Goal: Task Accomplishment & Management: Manage account settings

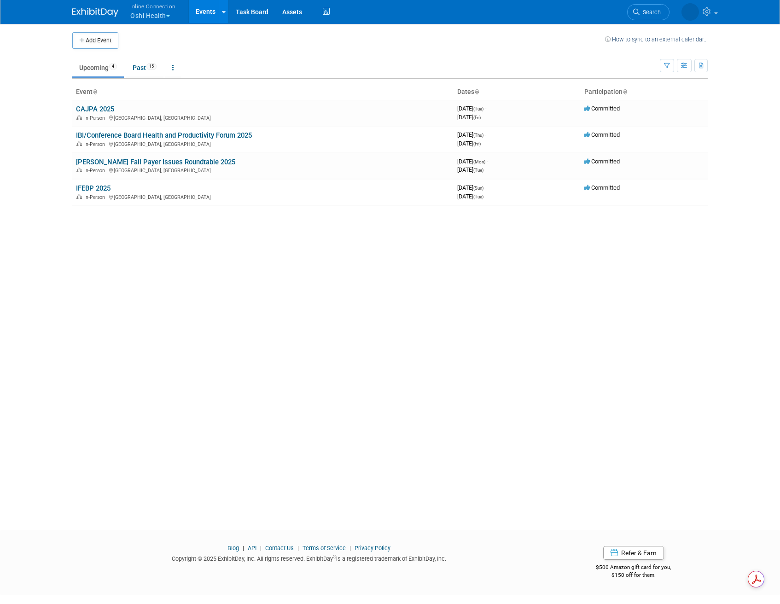
click at [166, 15] on button "Inline Connection Oshi Health" at bounding box center [158, 12] width 58 height 24
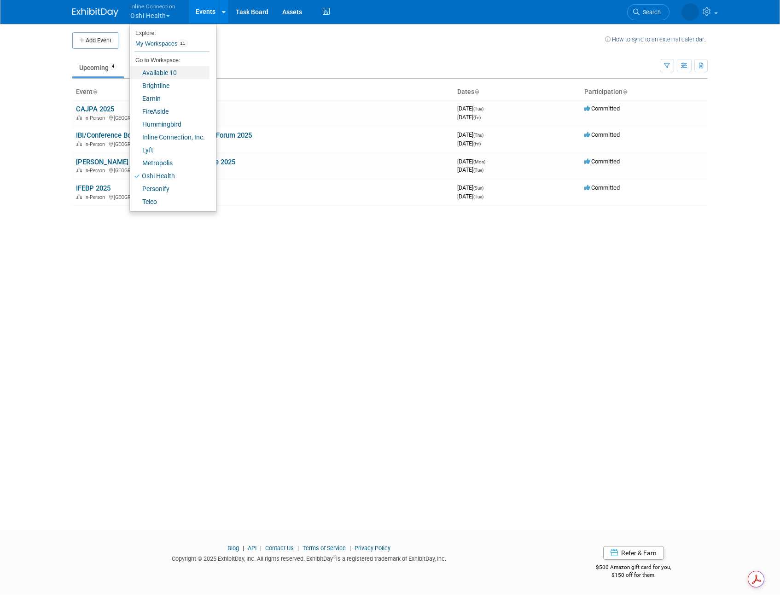
click at [178, 70] on link "Available 10" at bounding box center [170, 72] width 80 height 13
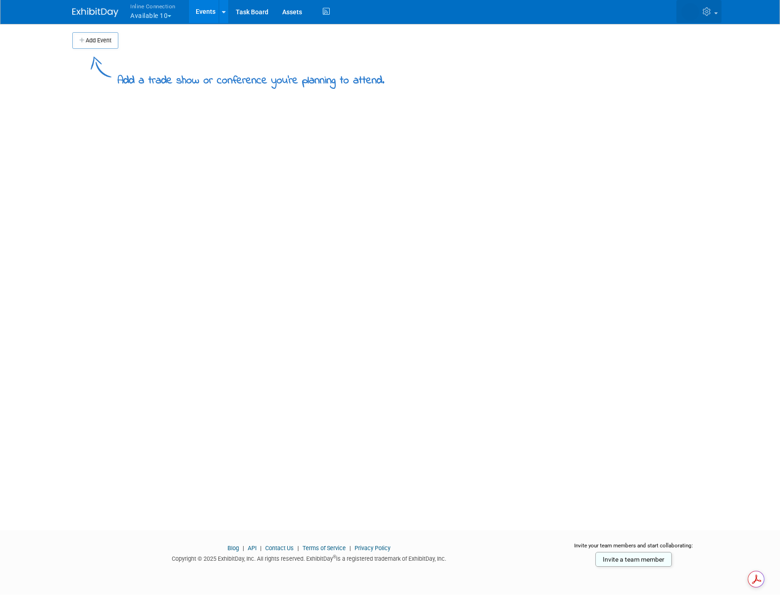
click at [713, 11] on icon at bounding box center [708, 11] width 11 height 8
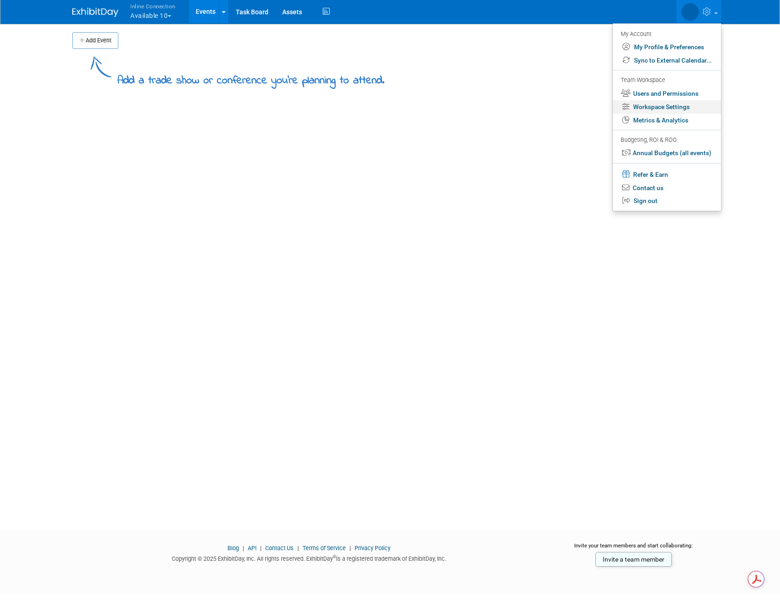
click at [683, 110] on link "Workspace Settings" at bounding box center [667, 106] width 108 height 13
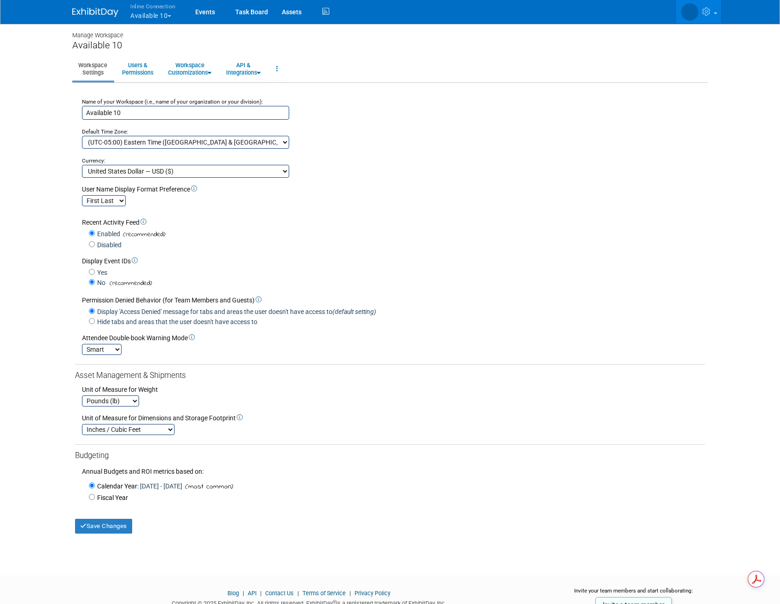
click at [100, 108] on input "Available 10" at bounding box center [185, 113] width 207 height 14
type input "Clarity RCM"
click at [107, 527] on button "Save Changes" at bounding box center [103, 526] width 57 height 15
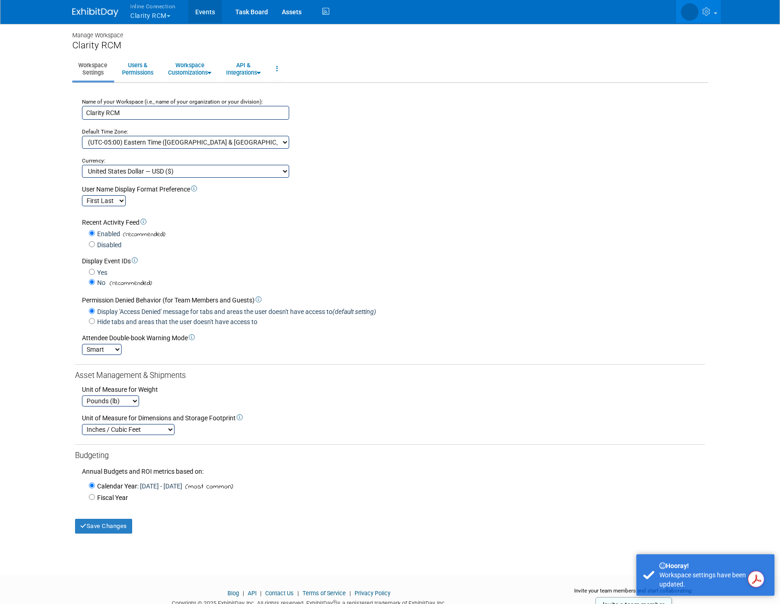
click at [210, 13] on link "Events" at bounding box center [205, 11] width 34 height 23
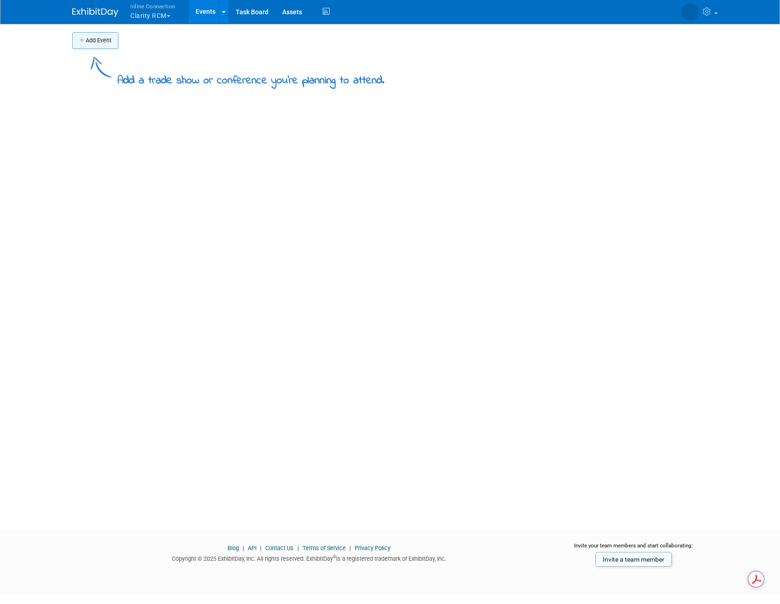
click at [99, 42] on button "Add Event" at bounding box center [95, 40] width 46 height 17
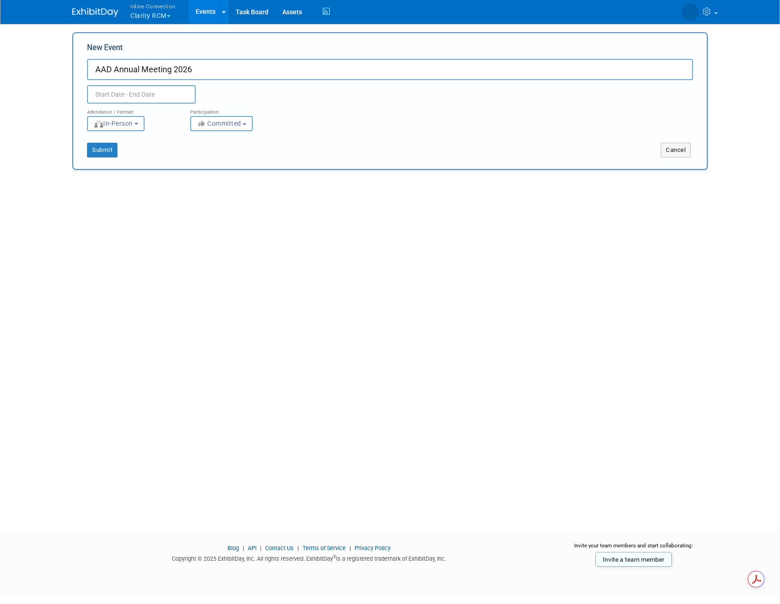
type input "AAD Annual Meeting 2026"
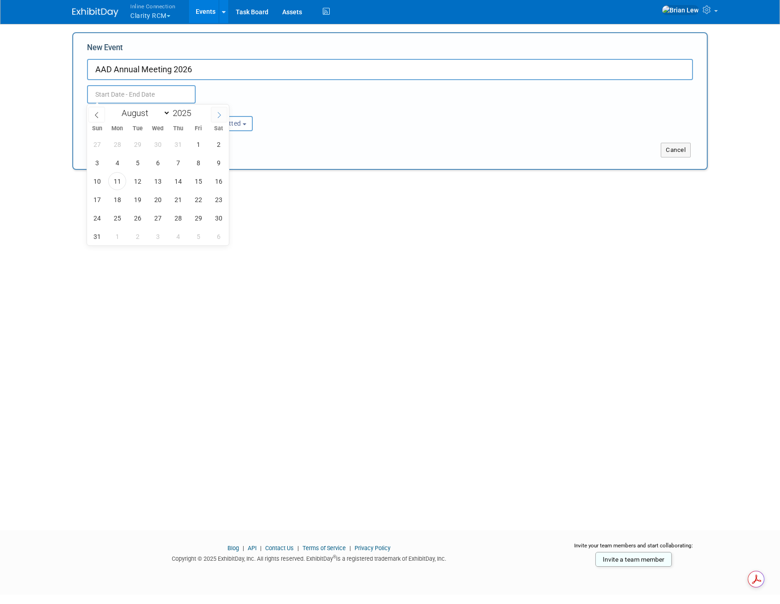
click at [219, 111] on span at bounding box center [219, 115] width 17 height 16
click at [220, 111] on span at bounding box center [219, 115] width 17 height 16
select select "11"
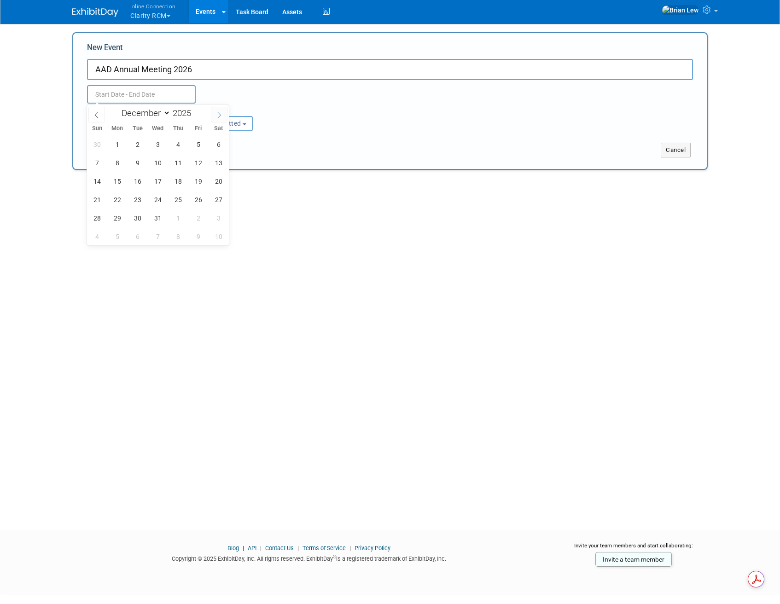
click at [220, 111] on span at bounding box center [219, 115] width 17 height 16
type input "2026"
click at [220, 111] on span at bounding box center [219, 115] width 17 height 16
select select "2"
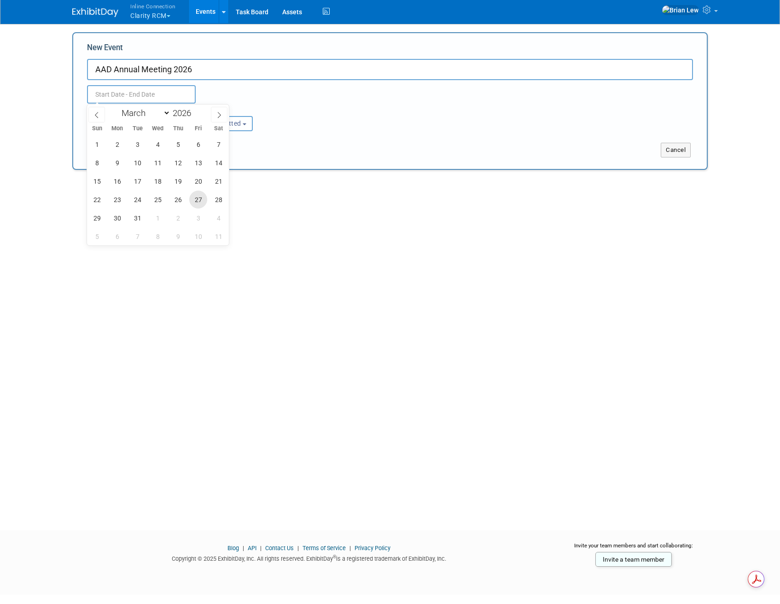
click at [194, 201] on span "27" at bounding box center [198, 200] width 18 height 18
click at [133, 214] on span "31" at bounding box center [138, 218] width 18 height 18
type input "[DATE] to [DATE]"
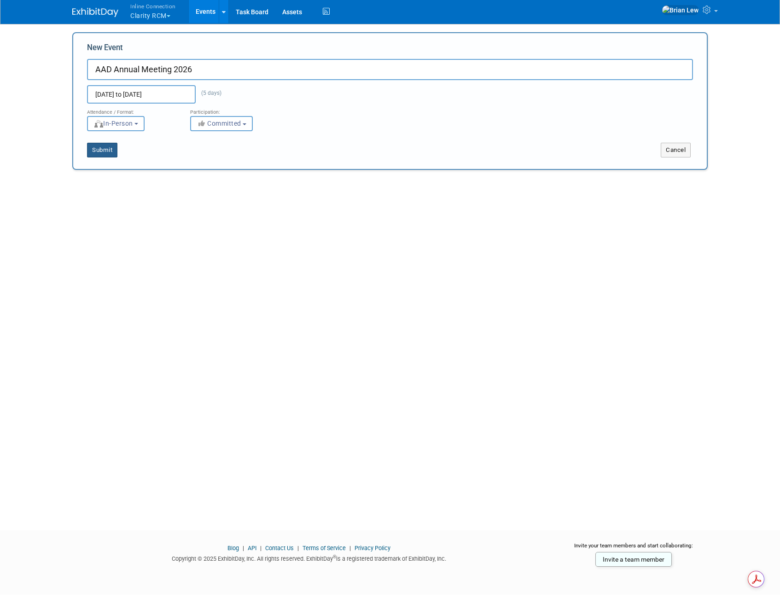
click at [100, 152] on button "Submit" at bounding box center [102, 150] width 30 height 15
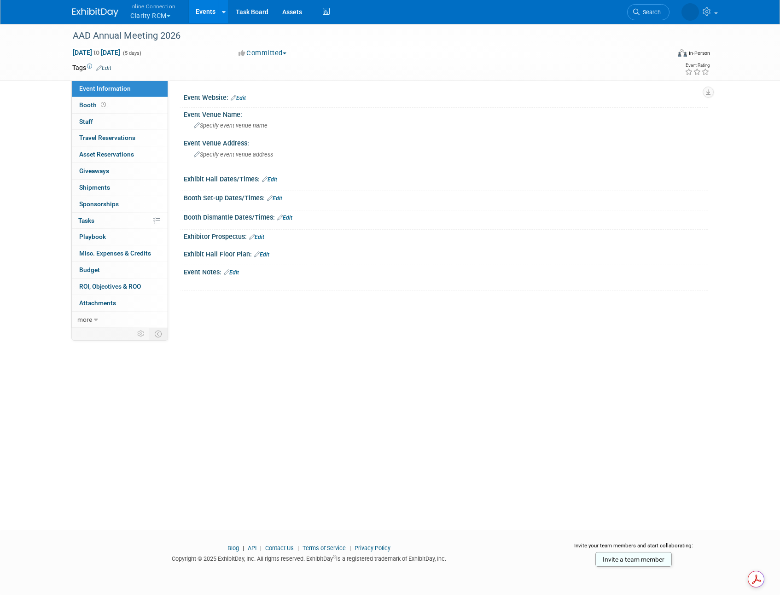
click at [264, 239] on link "Edit" at bounding box center [256, 237] width 15 height 6
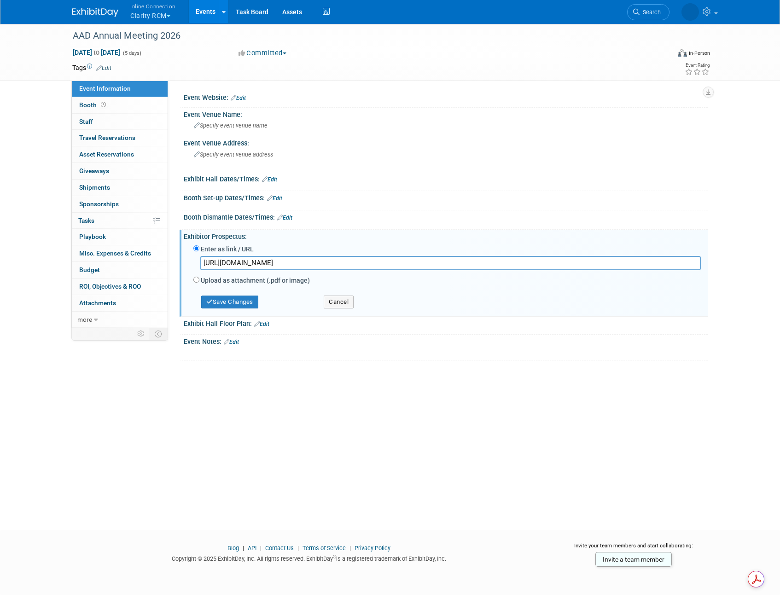
type input "https://assets.ctfassets.net/1ny4yoiyrqia/3wW26sNEUjb66Hw4IhmBvD/9582b7785c826b…"
click at [239, 304] on button "Save Changes" at bounding box center [229, 302] width 57 height 13
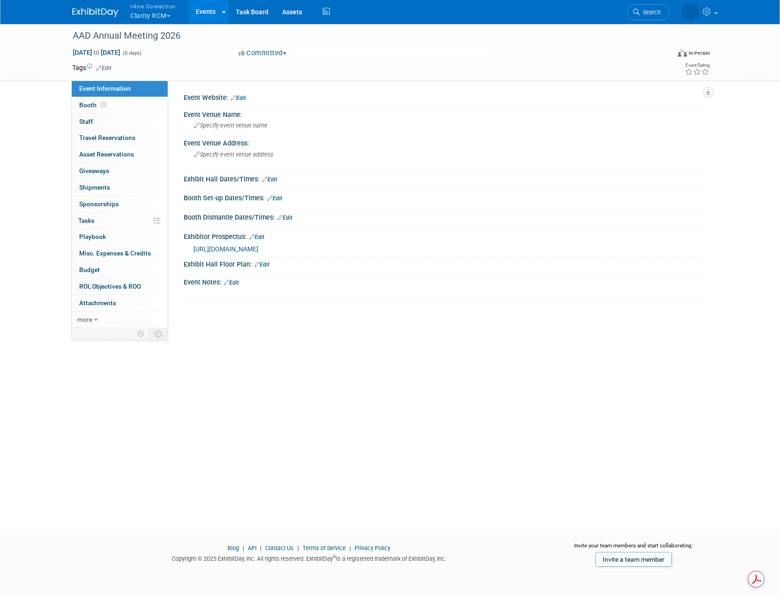
click at [266, 264] on link "Edit" at bounding box center [261, 265] width 15 height 6
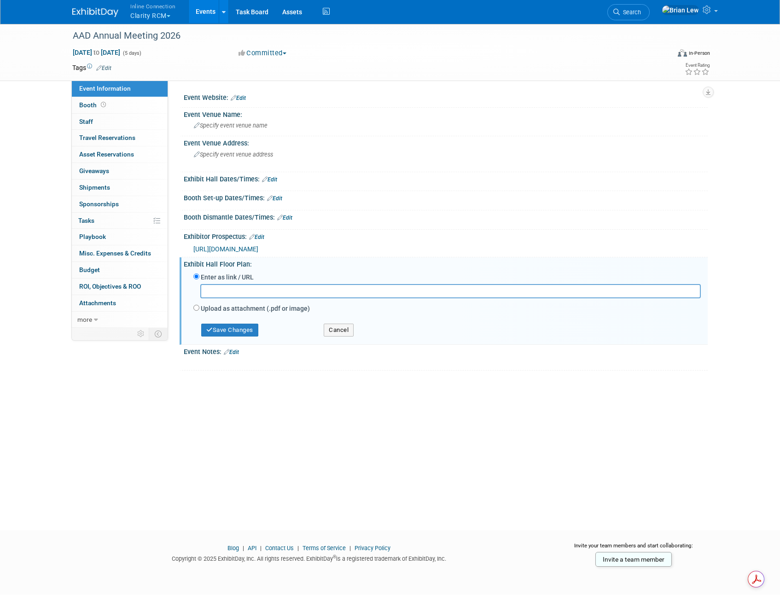
click at [284, 287] on input "text" at bounding box center [450, 291] width 501 height 14
type input "https://aad.expocad.com/Events/am26/index.html"
click at [222, 328] on button "Save Changes" at bounding box center [229, 330] width 57 height 13
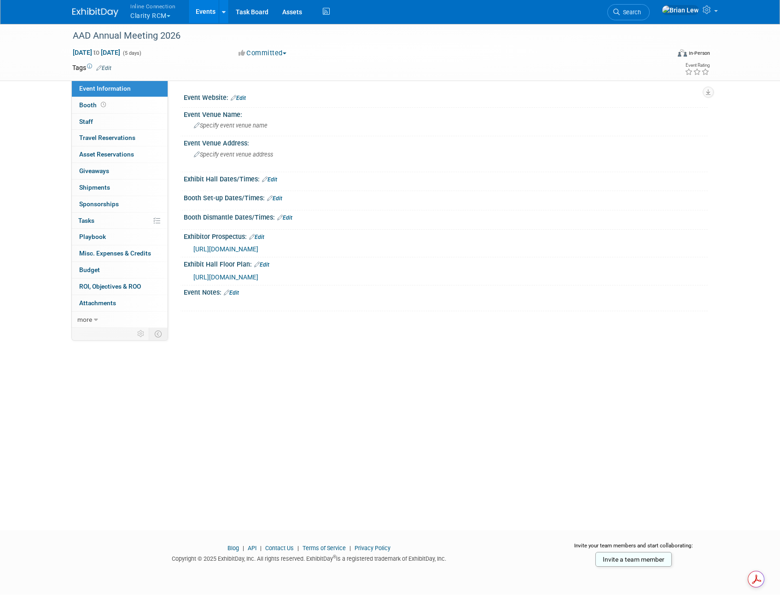
click at [234, 293] on link "Edit" at bounding box center [231, 293] width 15 height 6
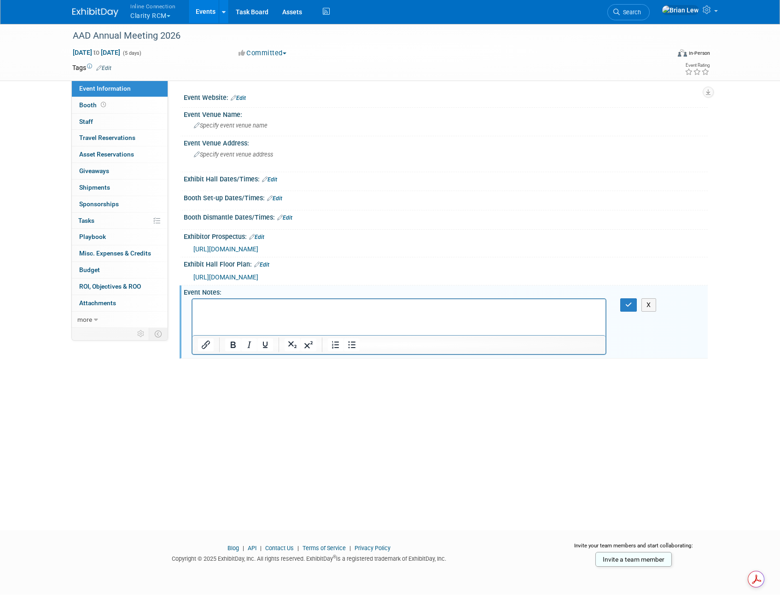
click at [228, 309] on p "Rich Text Area. Press ALT-0 for help." at bounding box center [399, 307] width 403 height 9
click at [200, 344] on icon "Insert/edit link" at bounding box center [205, 344] width 11 height 11
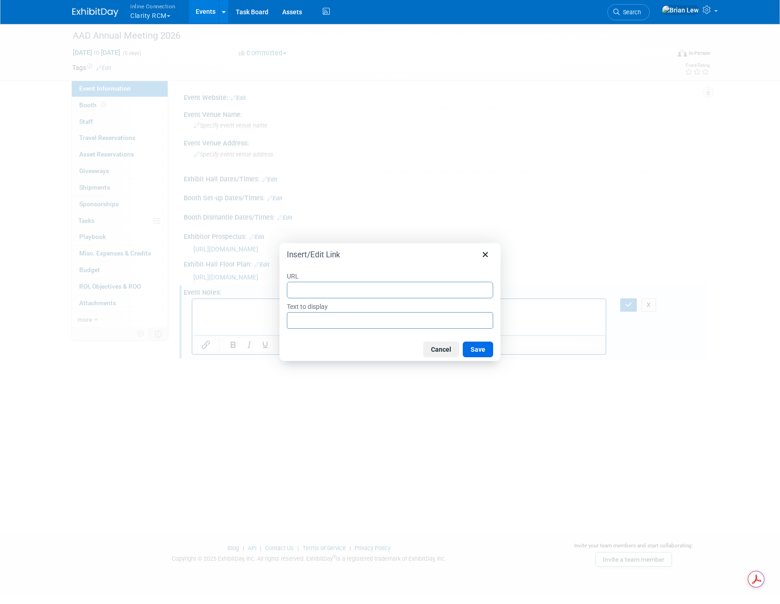
type input "https://assets.ctfassets.net/1ny4yoiyrqia/6AB5C9i3taVg44djh0coXp/379343e346f9de…"
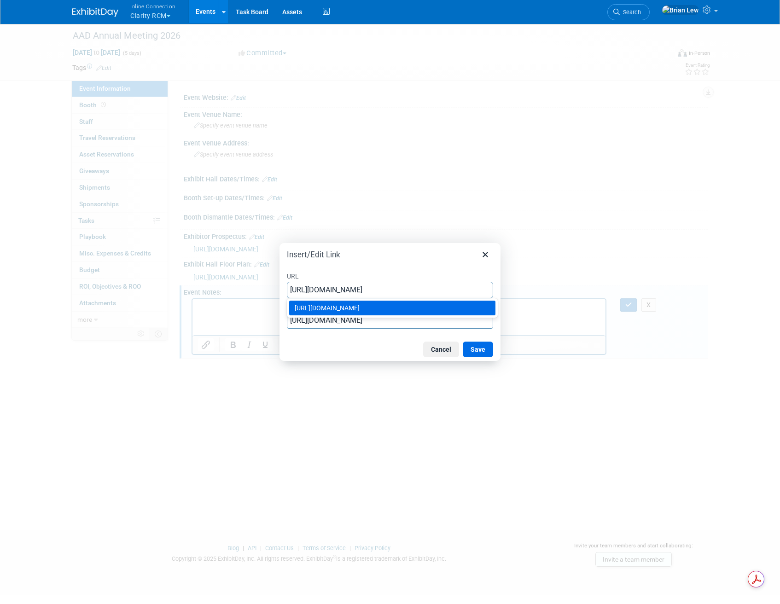
type input "https://assets.ctfassets.net/1ny4yoiyrqia/6AB5C9i3taVg44djh0coXp/379343e346f9de…"
click at [388, 362] on div at bounding box center [390, 302] width 780 height 604
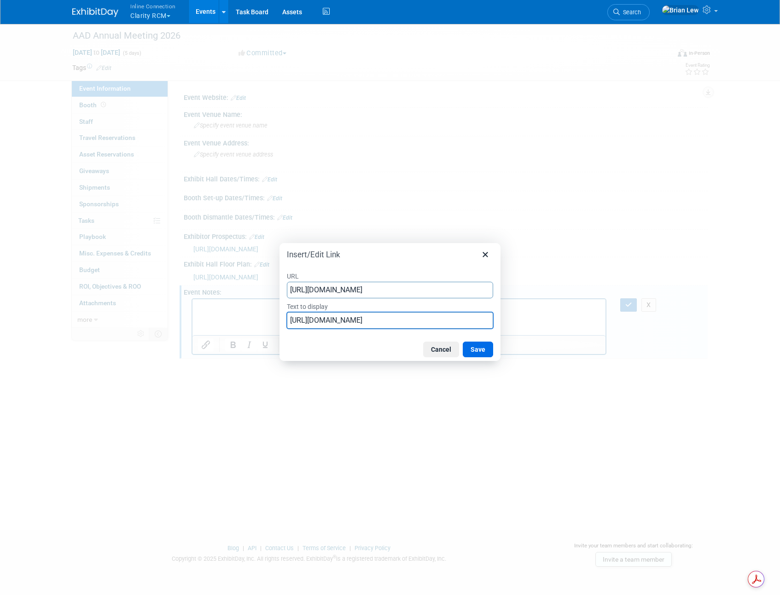
scroll to position [0, 0]
click at [362, 321] on input "https://assets.ctfassets.net/1ny4yoiyrqia/6AB5C9i3taVg44djh0coXp/379343e346f9de…" at bounding box center [390, 320] width 206 height 17
type input "Priority Points Info"
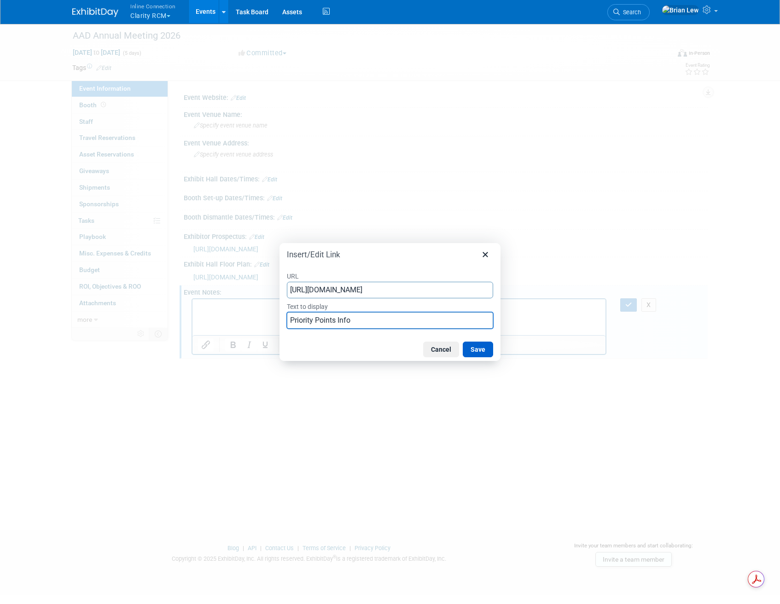
click at [478, 350] on button "Save" at bounding box center [478, 350] width 30 height 16
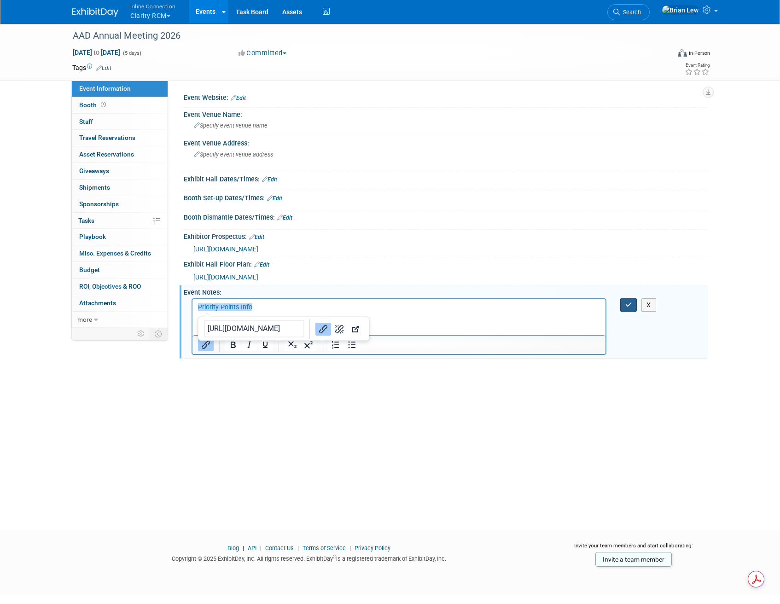
click at [630, 303] on icon "button" at bounding box center [629, 305] width 7 height 6
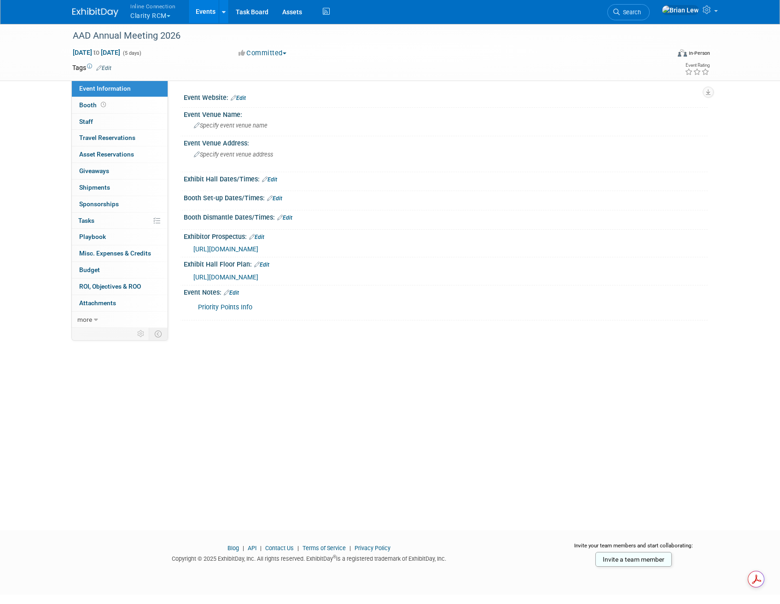
click at [239, 293] on link "Edit" at bounding box center [231, 293] width 15 height 6
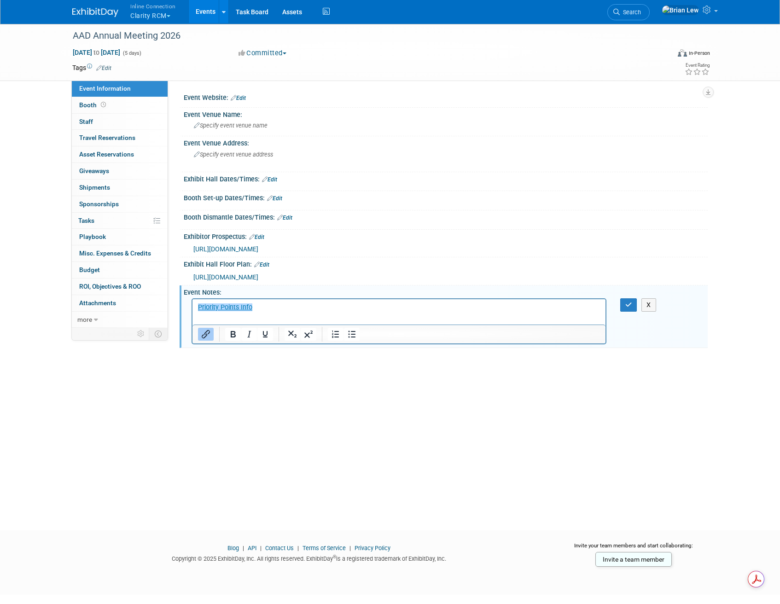
click at [297, 312] on html "﻿Priority Points Info" at bounding box center [399, 305] width 413 height 13
click at [297, 310] on p "Priority Points Info﻿" at bounding box center [399, 307] width 403 height 9
click at [205, 332] on icon "Insert/edit link" at bounding box center [206, 334] width 8 height 8
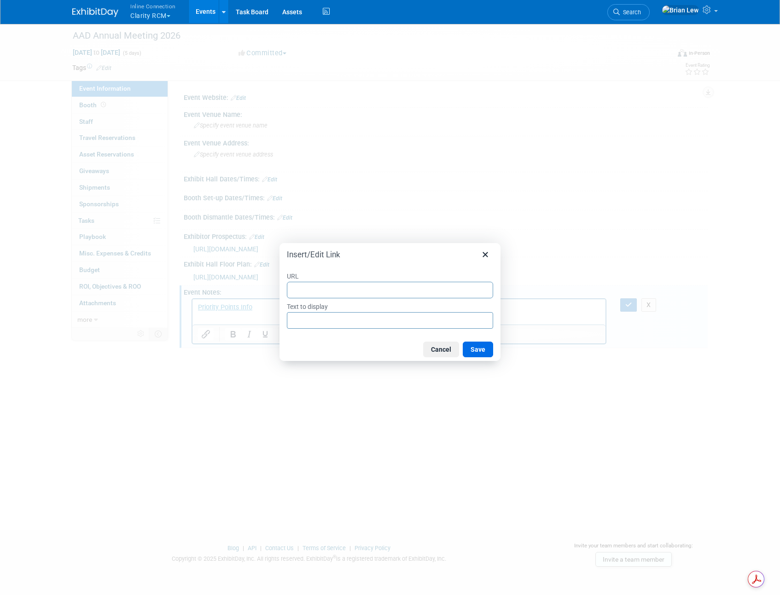
type input "https://www.aad.org/member/meetings-education/am26/exhibit-advertise/resources"
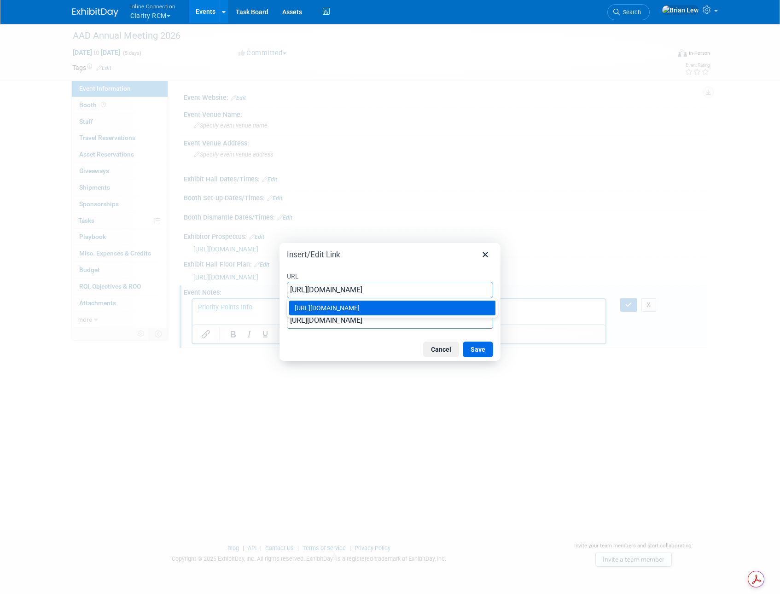
type input "https://www.aad.org/member/meetings-education/am26/exhibit-advertise/resources"
click at [343, 349] on div "Cancel Save" at bounding box center [390, 349] width 221 height 23
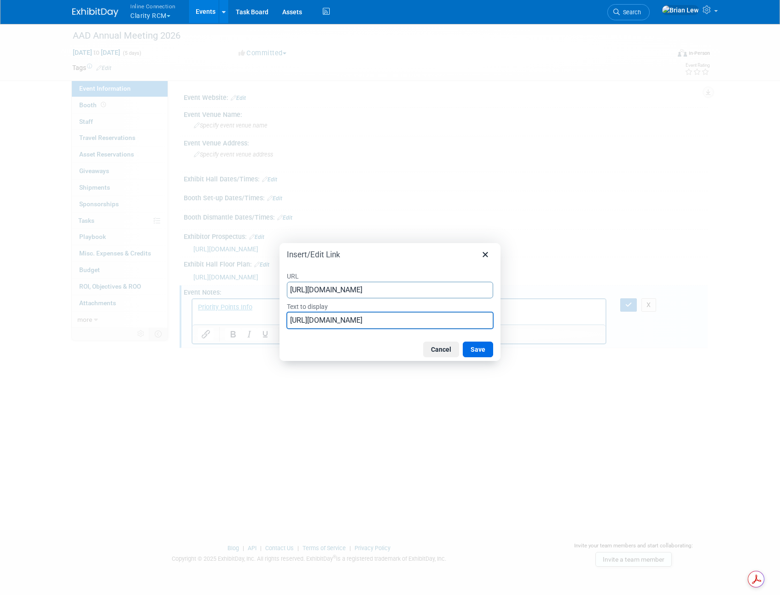
click at [340, 323] on input "https://www.aad.org/member/meetings-education/am26/exhibit-advertise/resources" at bounding box center [390, 320] width 206 height 17
click at [291, 319] on input "Booth resources page" at bounding box center [390, 320] width 206 height 17
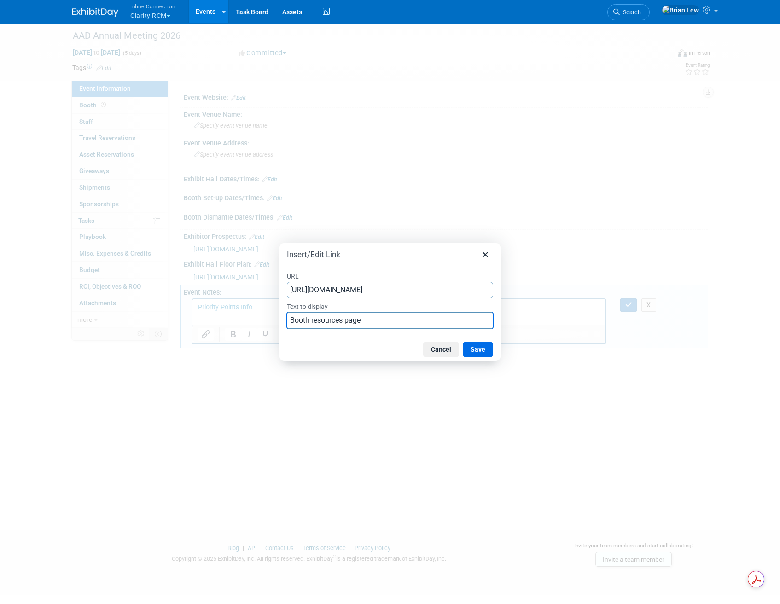
click at [291, 319] on input "Booth resources page" at bounding box center [390, 320] width 206 height 17
type input "Exhibitor resources page"
click at [485, 339] on div "Cancel Save" at bounding box center [390, 349] width 221 height 23
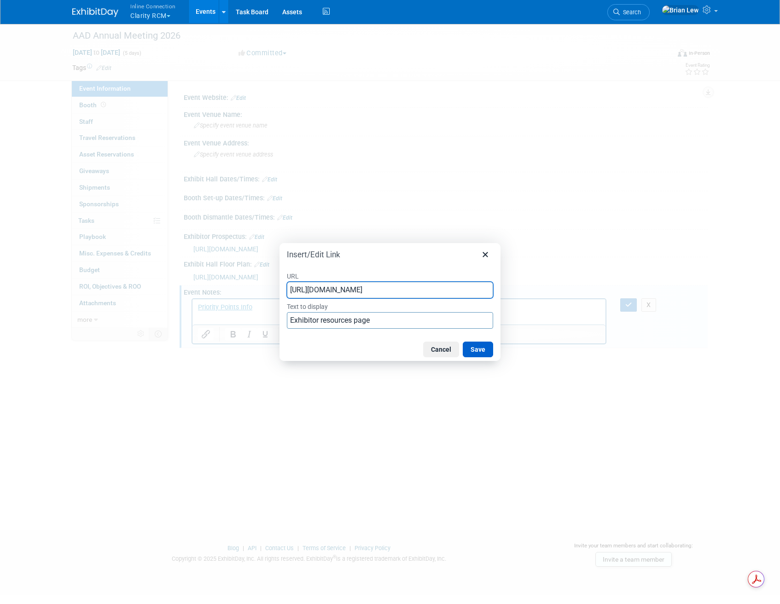
scroll to position [0, 79]
click at [483, 349] on button "Save" at bounding box center [478, 350] width 30 height 16
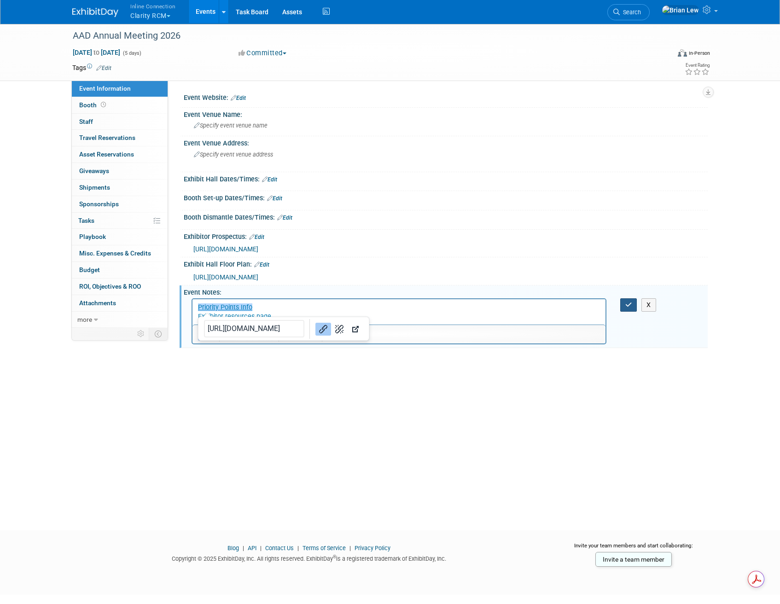
click at [621, 307] on button "button" at bounding box center [628, 304] width 17 height 13
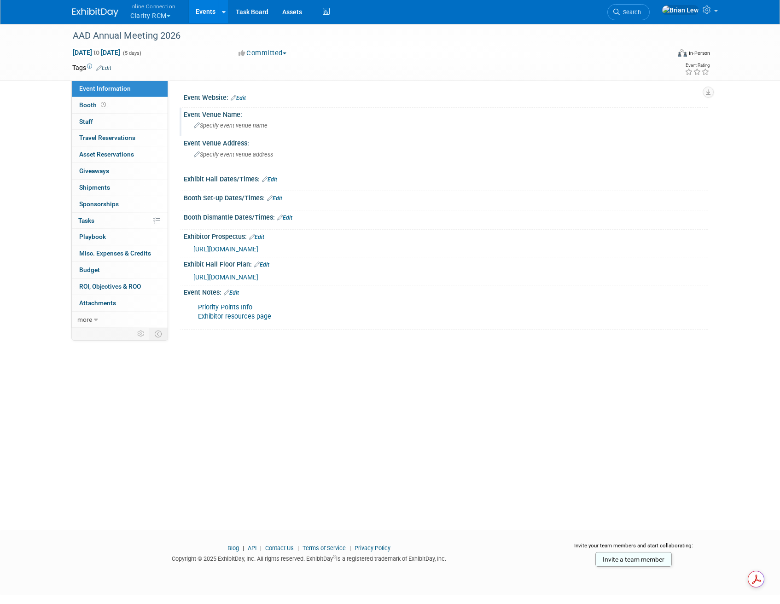
click at [255, 129] on div "Specify event venue name" at bounding box center [446, 125] width 510 height 14
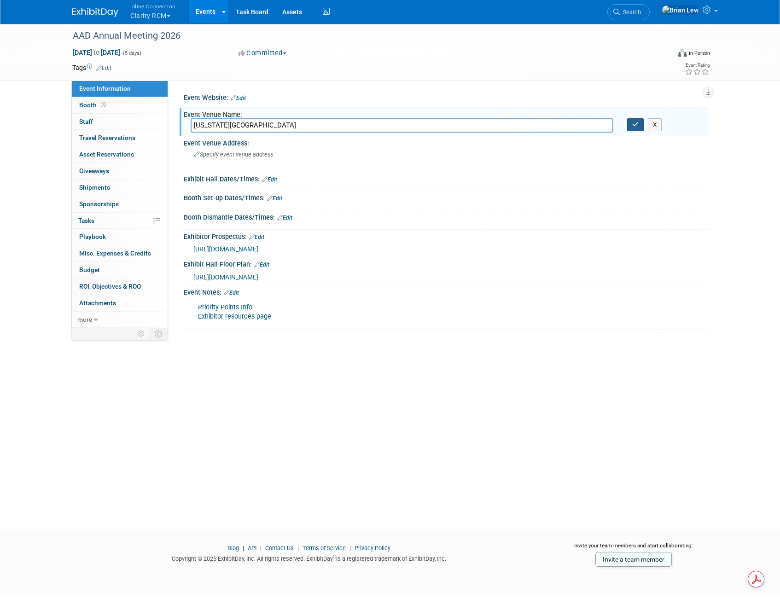
type input "Colorado Convention Center"
click at [635, 128] on button "button" at bounding box center [635, 124] width 17 height 13
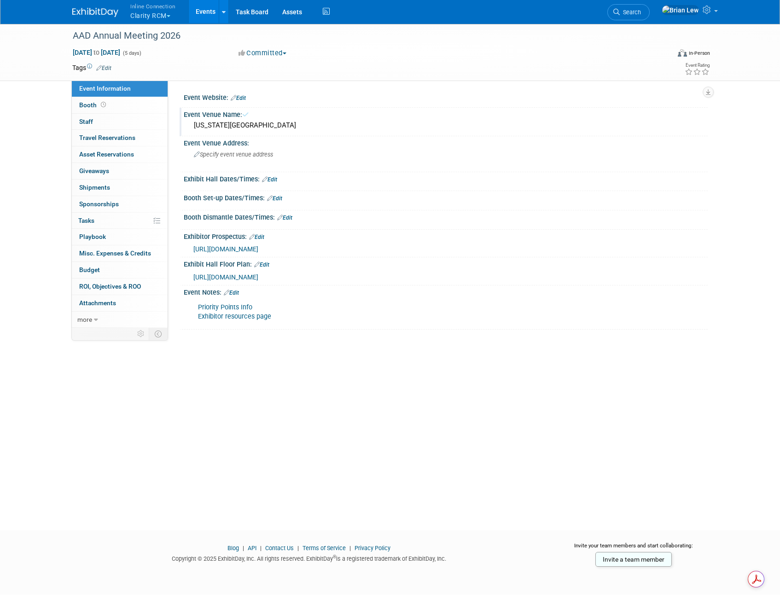
click at [633, 122] on div "Colorado Convention Center" at bounding box center [446, 125] width 510 height 14
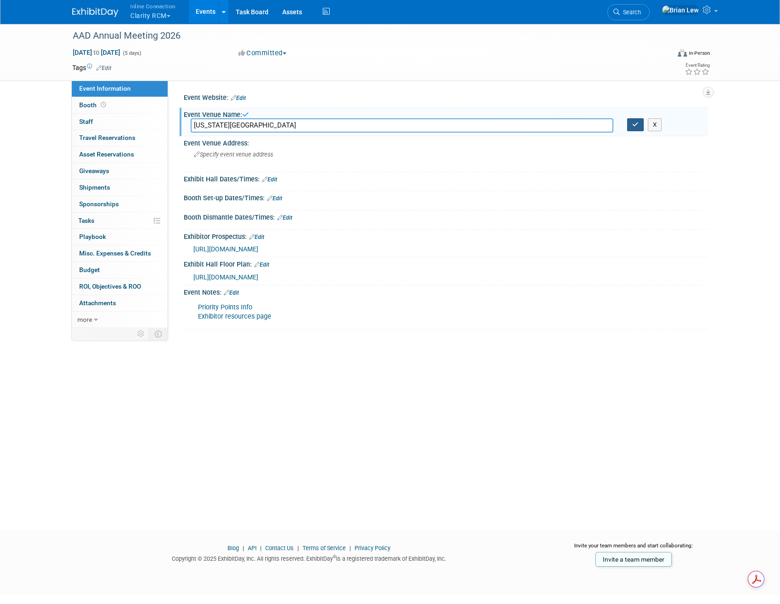
click at [635, 123] on icon "button" at bounding box center [635, 125] width 6 height 6
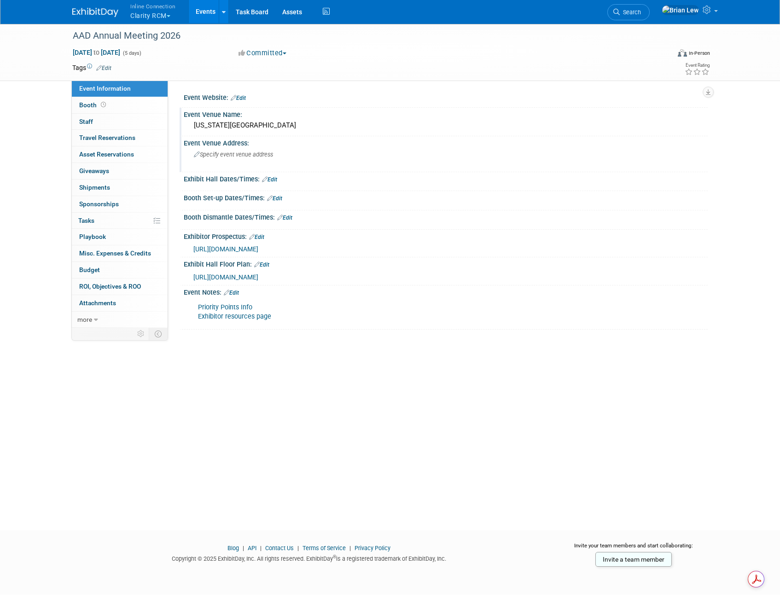
click at [222, 150] on div "Specify event venue address" at bounding box center [293, 157] width 205 height 21
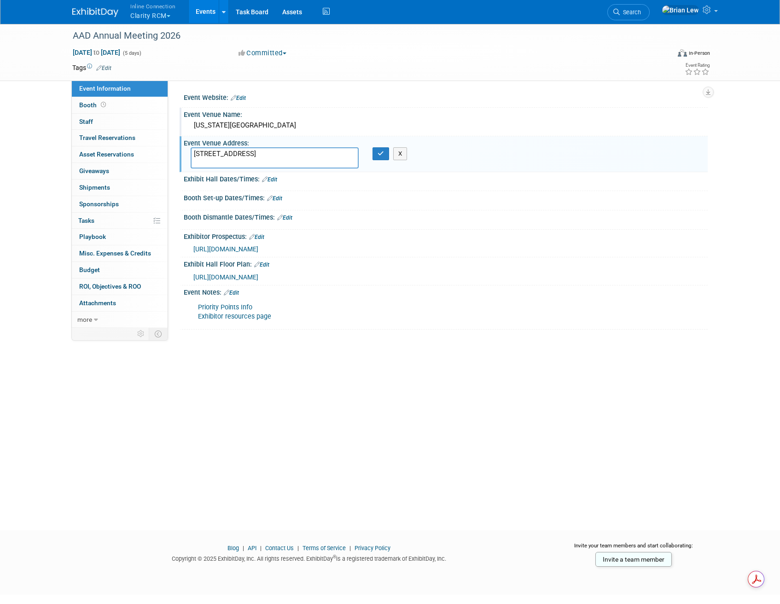
type textarea "700 14th St Denver, CO 80202"
click at [379, 146] on div "Event Venue Address: 700 14th St Denver, CO 80202 X" at bounding box center [444, 153] width 528 height 35
click at [380, 155] on icon "button" at bounding box center [381, 154] width 6 height 6
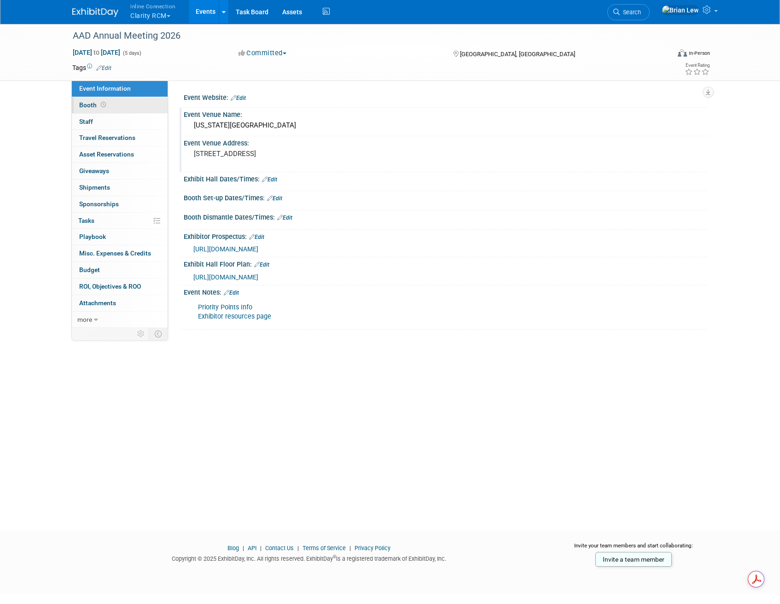
click at [145, 107] on link "Booth" at bounding box center [120, 105] width 96 height 16
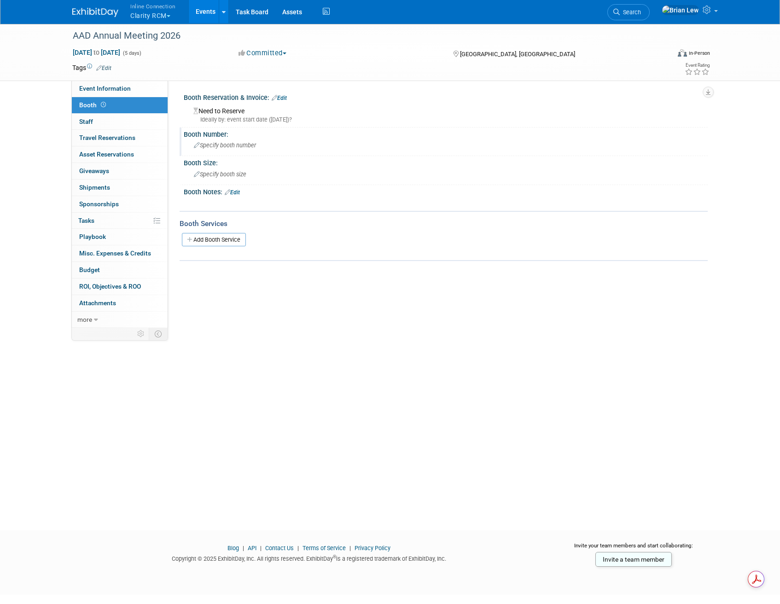
click at [246, 146] on span "Specify booth number" at bounding box center [225, 145] width 62 height 7
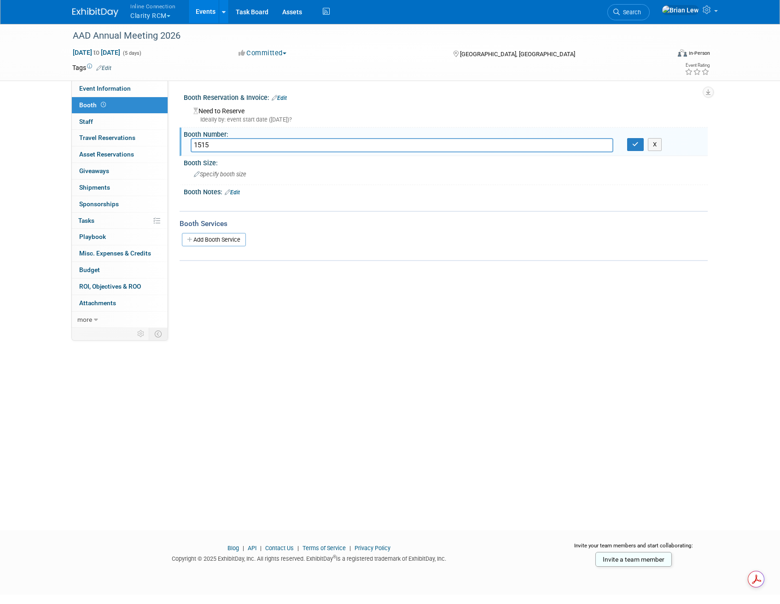
type input "1515"
click at [279, 96] on link "Edit" at bounding box center [279, 98] width 15 height 6
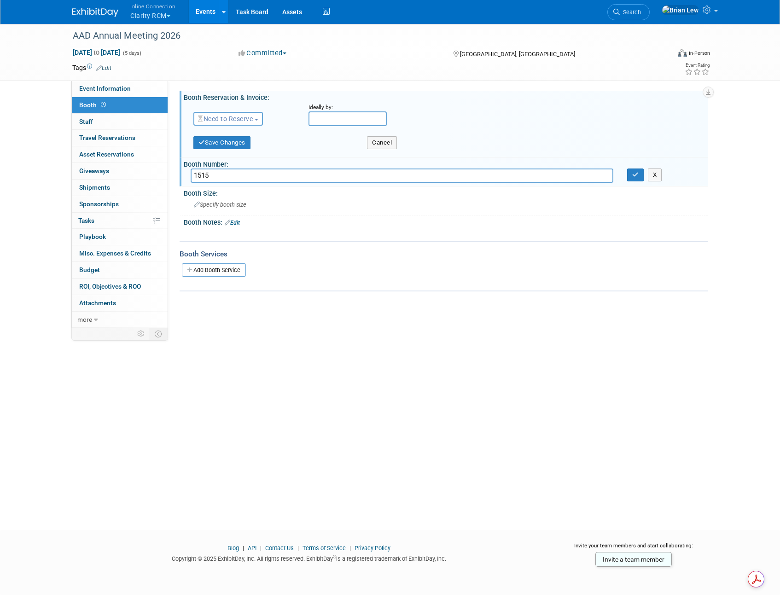
click at [247, 121] on span "Need to Reserve" at bounding box center [225, 118] width 55 height 7
click at [237, 143] on link "Reserved" at bounding box center [243, 147] width 99 height 13
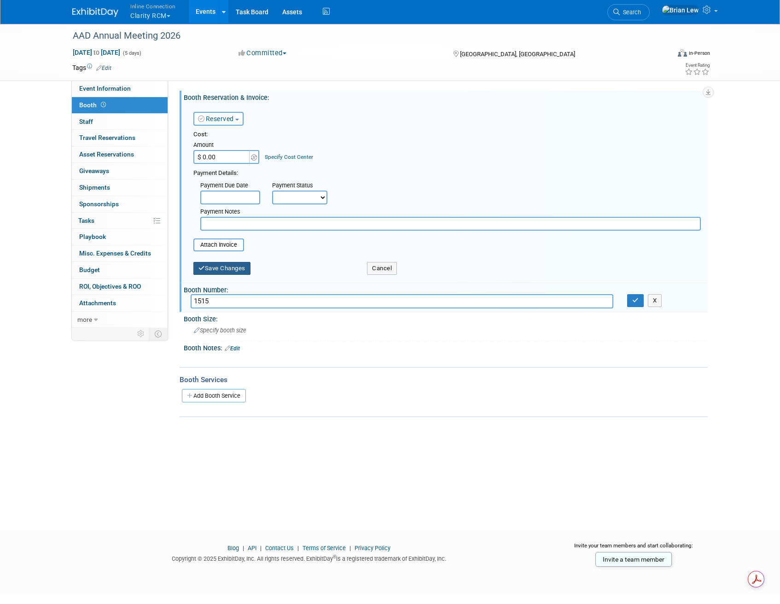
click at [226, 266] on button "Save Changes" at bounding box center [221, 268] width 57 height 13
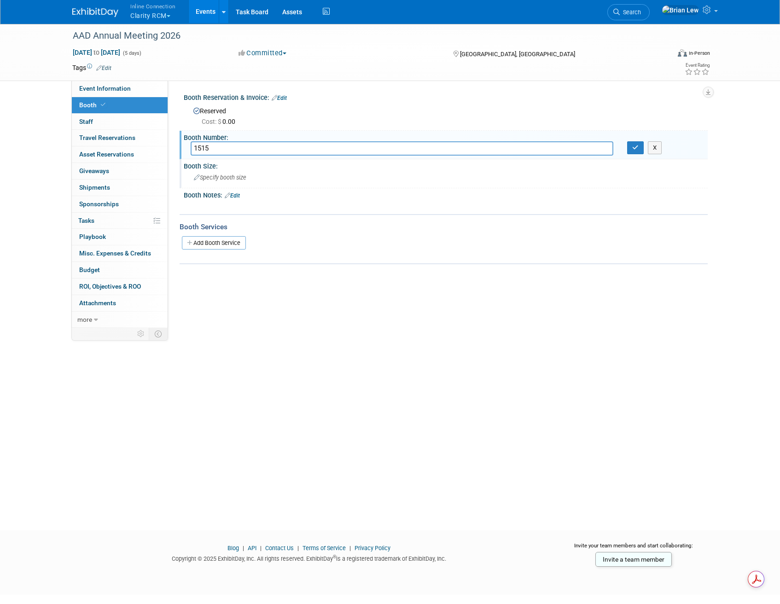
click at [247, 181] on div "Specify booth size" at bounding box center [446, 177] width 510 height 14
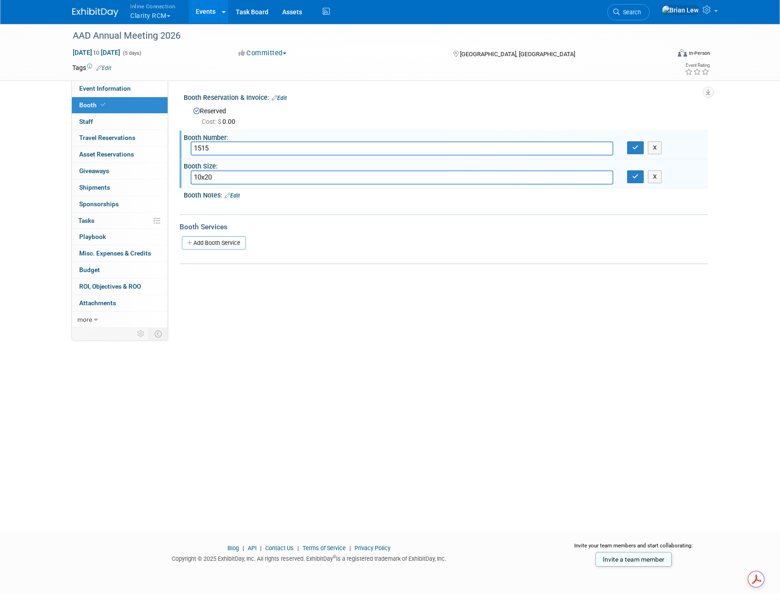
type input "10x20"
click at [282, 212] on div "Booth Notes: Edit X" at bounding box center [444, 201] width 528 height 26
click at [283, 99] on link "Edit" at bounding box center [279, 98] width 15 height 6
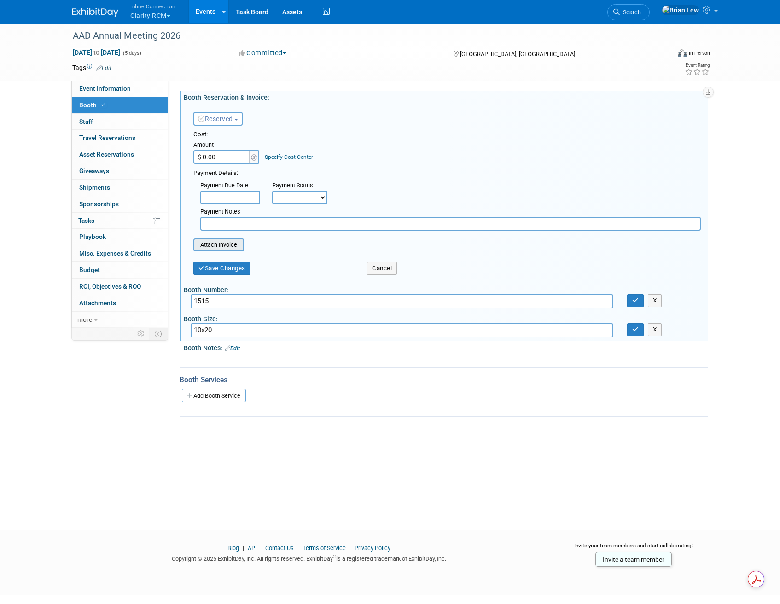
click at [231, 244] on input "file" at bounding box center [189, 245] width 110 height 11
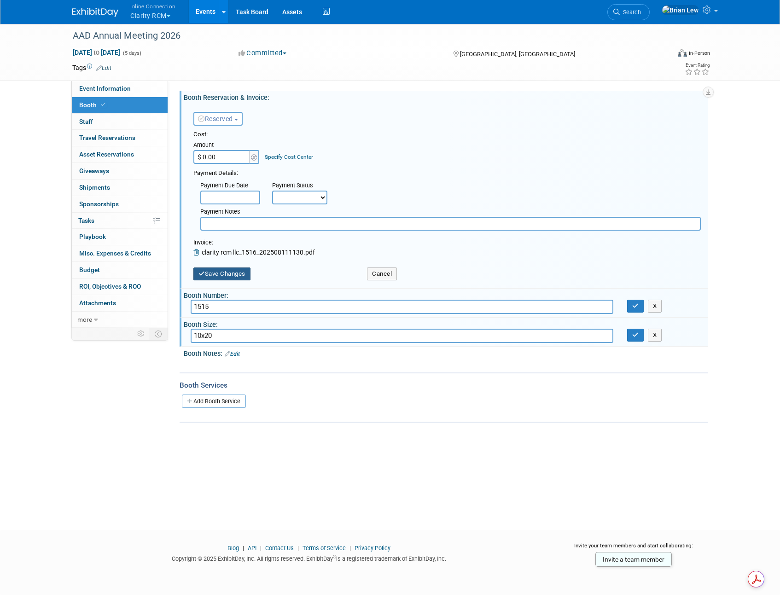
click at [231, 274] on button "Save Changes" at bounding box center [221, 274] width 57 height 13
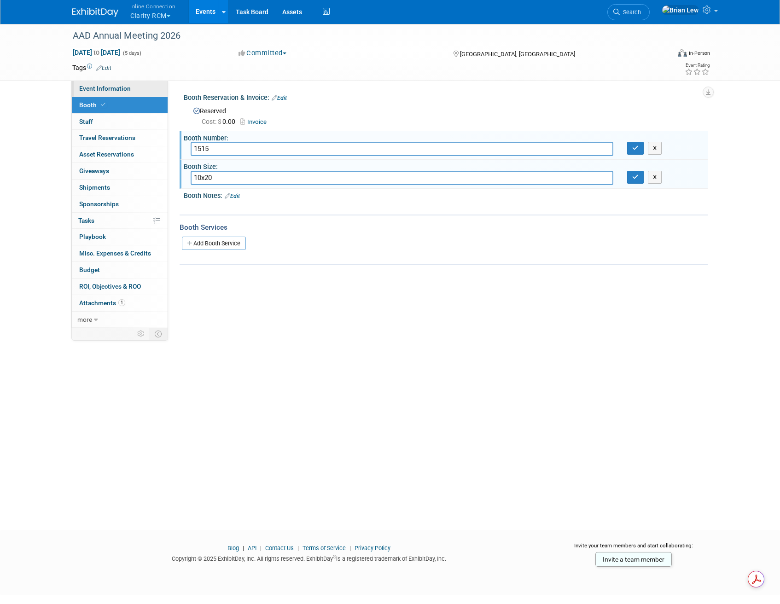
click at [112, 90] on span "Event Information" at bounding box center [105, 88] width 52 height 7
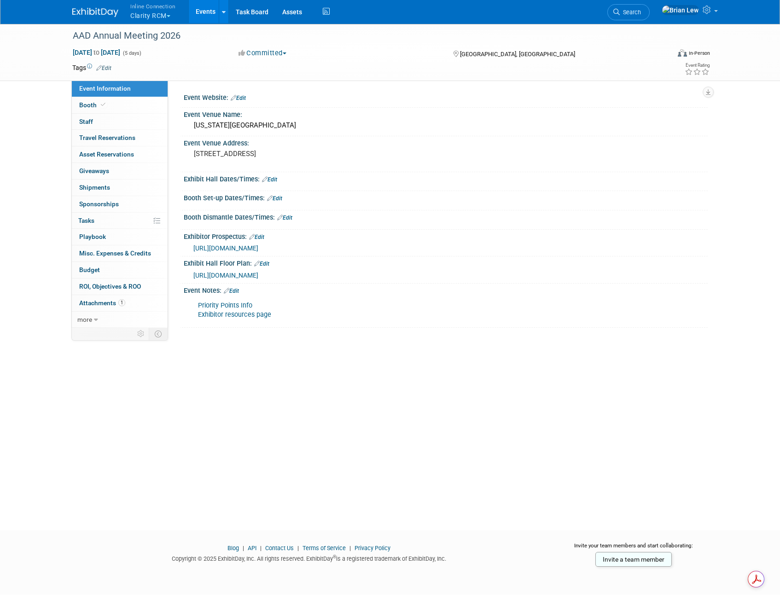
click at [242, 95] on link "Edit" at bounding box center [238, 98] width 15 height 6
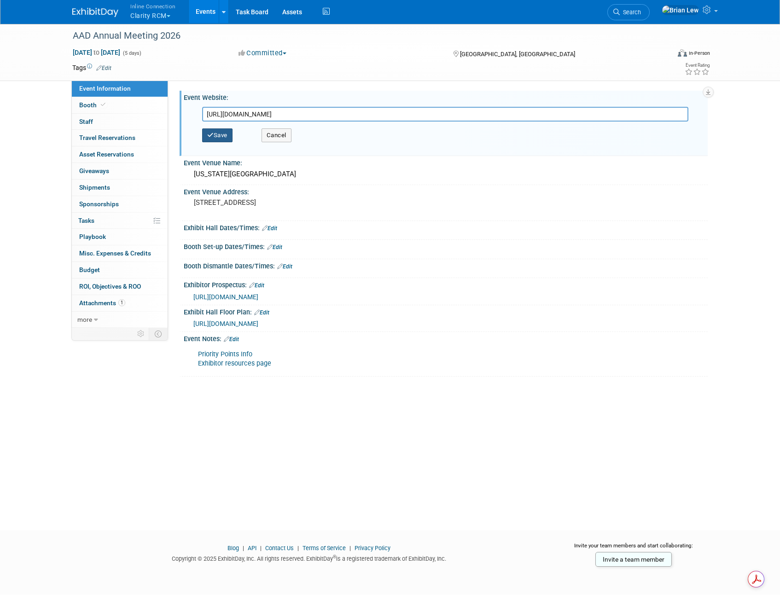
type input "https://www.aad.org/member/meetings-education/am26"
click at [227, 137] on button "Save" at bounding box center [217, 136] width 30 height 14
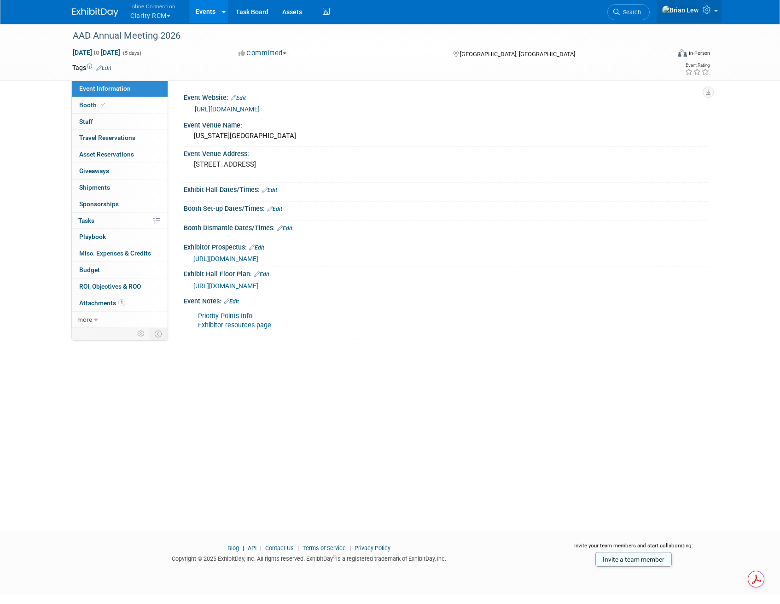
click at [714, 17] on link at bounding box center [689, 11] width 65 height 23
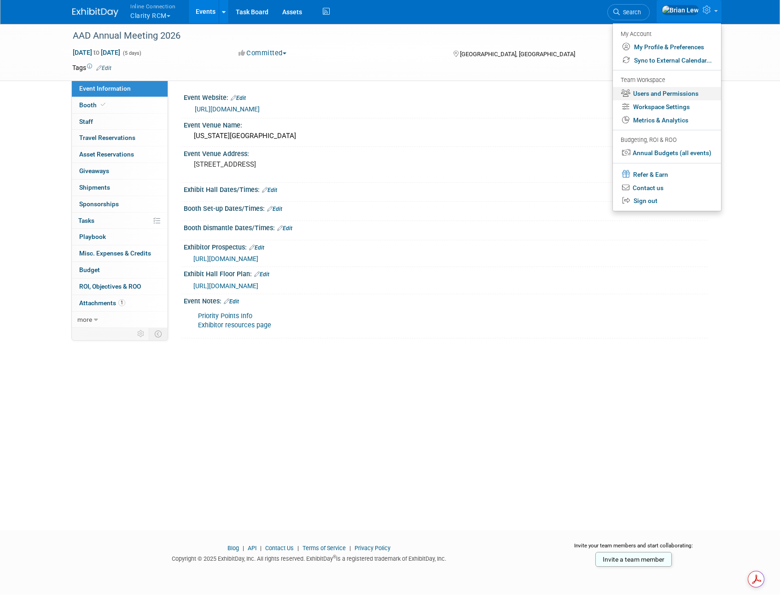
click at [680, 92] on link "Users and Permissions" at bounding box center [667, 93] width 108 height 13
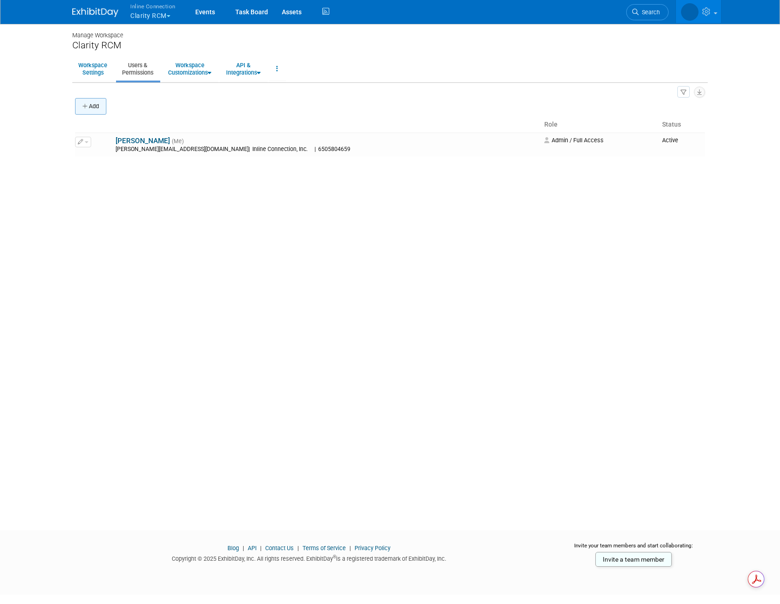
click at [97, 104] on button "Add" at bounding box center [90, 106] width 31 height 17
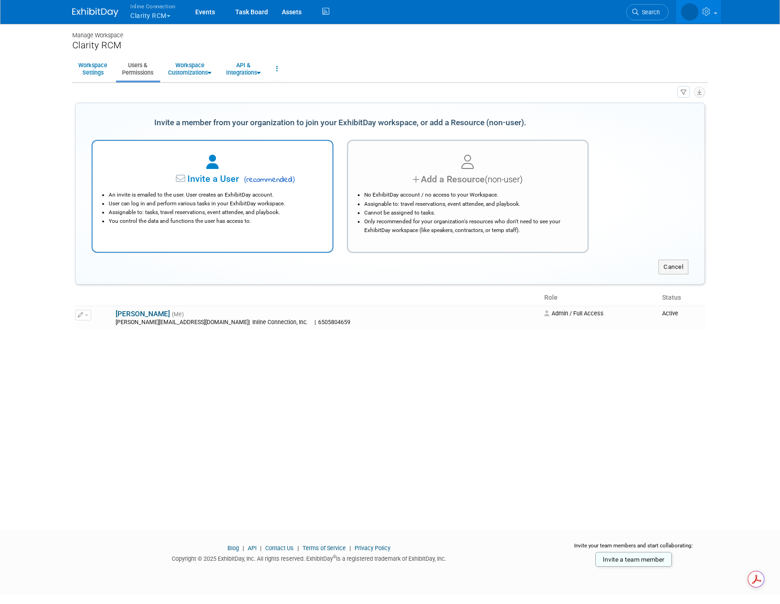
click at [247, 184] on span "( recommended )" at bounding box center [268, 180] width 54 height 11
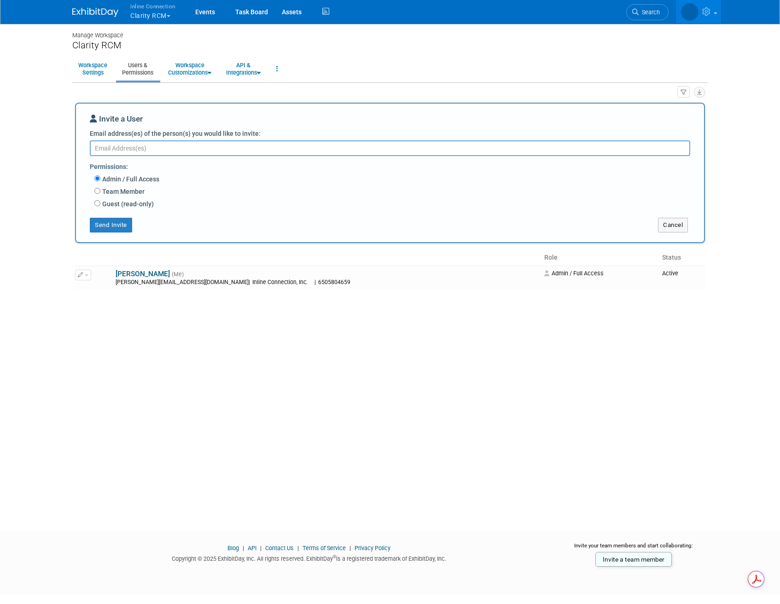
paste textarea "michael@clarityrcm.com"
type textarea "michael@clarityrcm.com"
click at [111, 191] on label "Team Member" at bounding box center [122, 191] width 44 height 9
click at [100, 191] on input "Team Member" at bounding box center [97, 191] width 6 height 6
radio input "true"
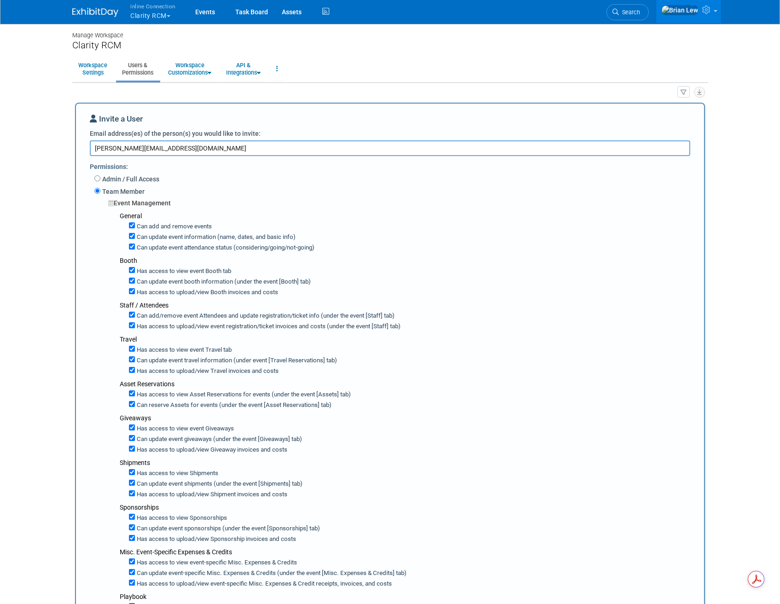
click at [154, 293] on label "Has access to upload/view Booth invoices and costs" at bounding box center [206, 292] width 143 height 9
click at [135, 293] on input "Has access to upload/view Booth invoices and costs" at bounding box center [132, 291] width 6 height 6
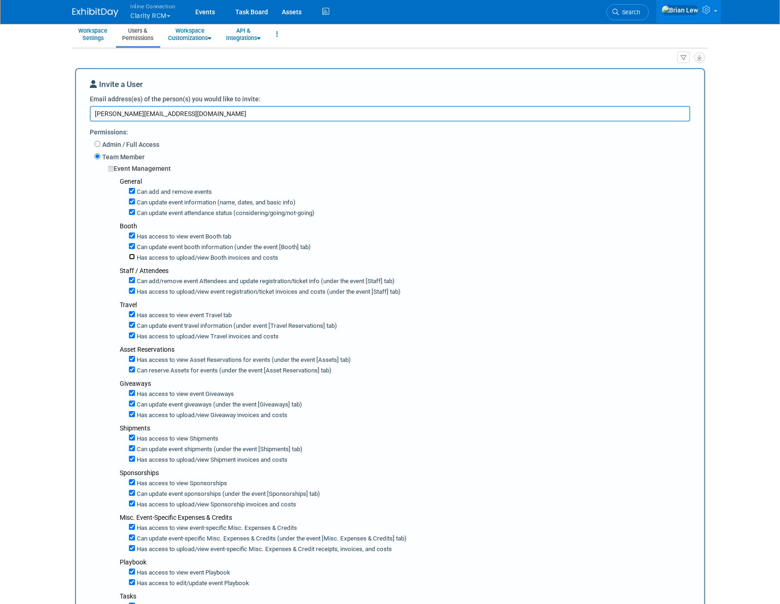
scroll to position [56, 0]
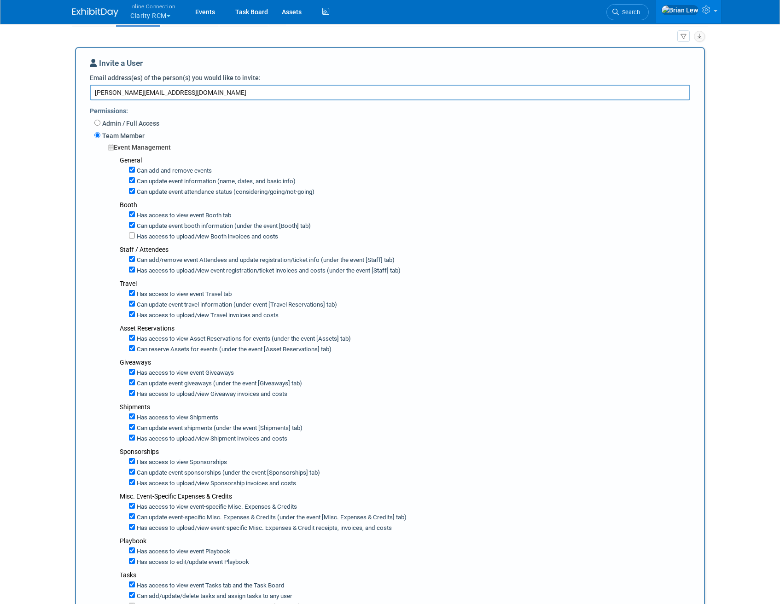
click at [158, 235] on label "Has access to upload/view Booth invoices and costs" at bounding box center [206, 237] width 143 height 9
click at [135, 235] on input "Has access to upload/view Booth invoices and costs" at bounding box center [132, 236] width 6 height 6
checkbox input "true"
click at [174, 272] on label "Has access to upload/view event registration/ticket invoices and costs (under t…" at bounding box center [268, 271] width 266 height 9
click at [135, 272] on input "Has access to upload/view event registration/ticket invoices and costs (under t…" at bounding box center [132, 270] width 6 height 6
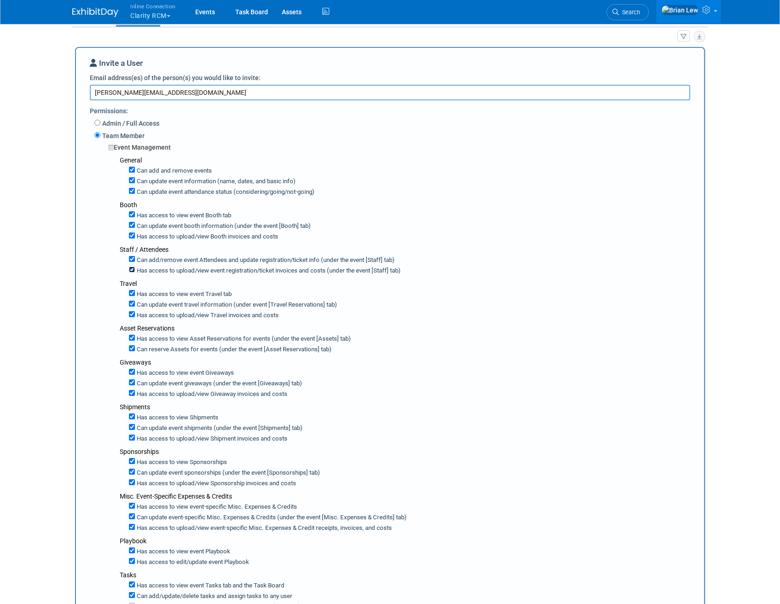
checkbox input "false"
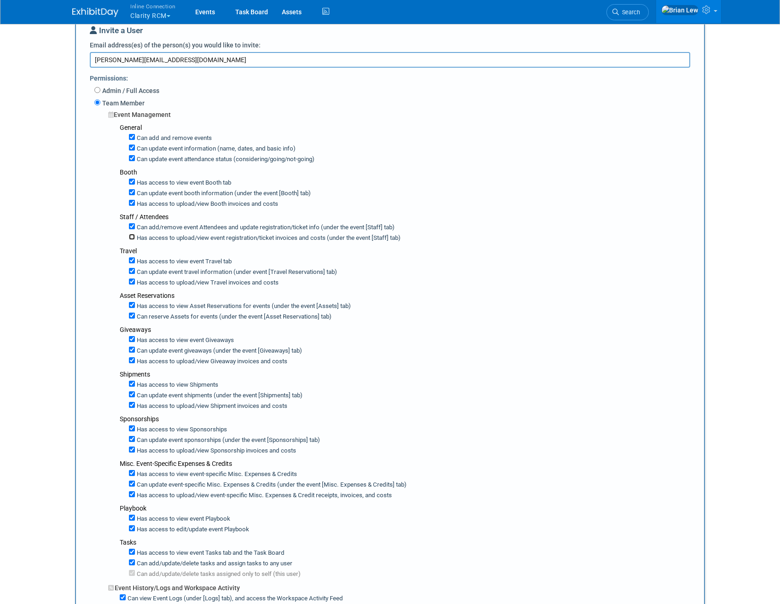
scroll to position [92, 0]
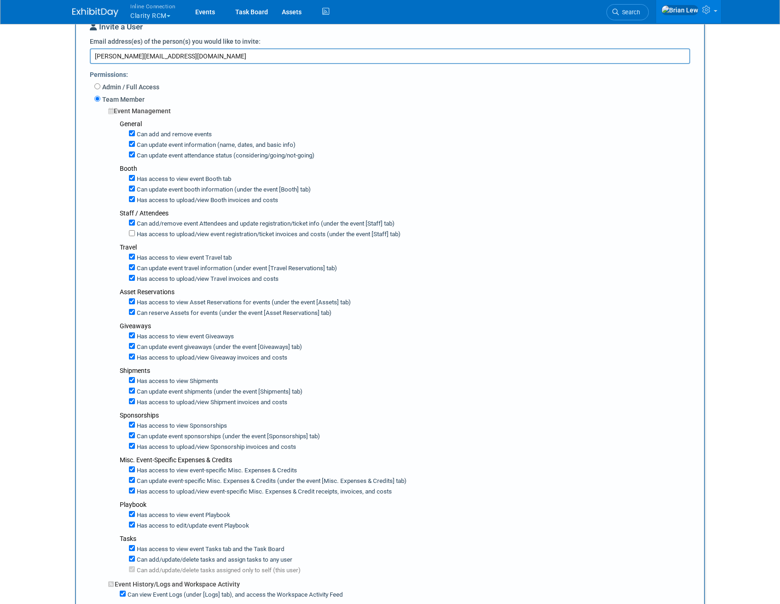
click at [147, 257] on label "Has access to view event Travel tab" at bounding box center [183, 258] width 97 height 9
click at [135, 257] on input "Has access to view event Travel tab" at bounding box center [132, 257] width 6 height 6
checkbox input "false"
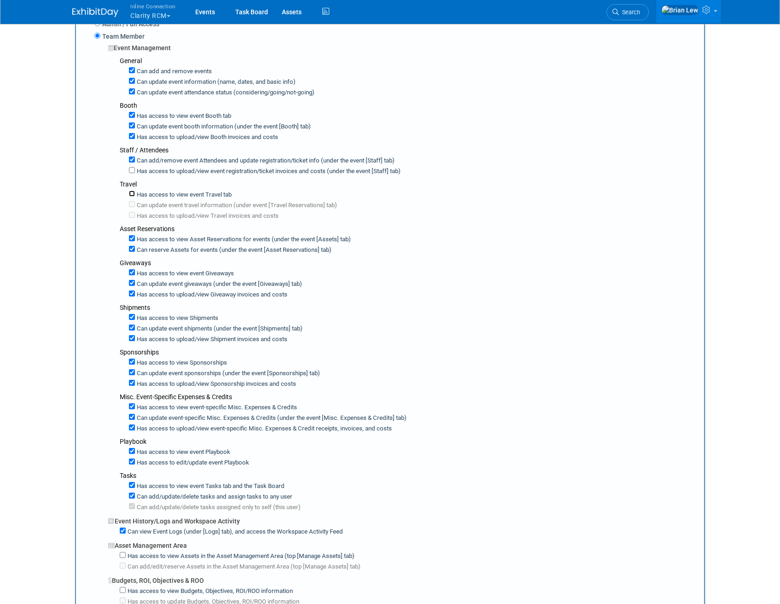
scroll to position [166, 0]
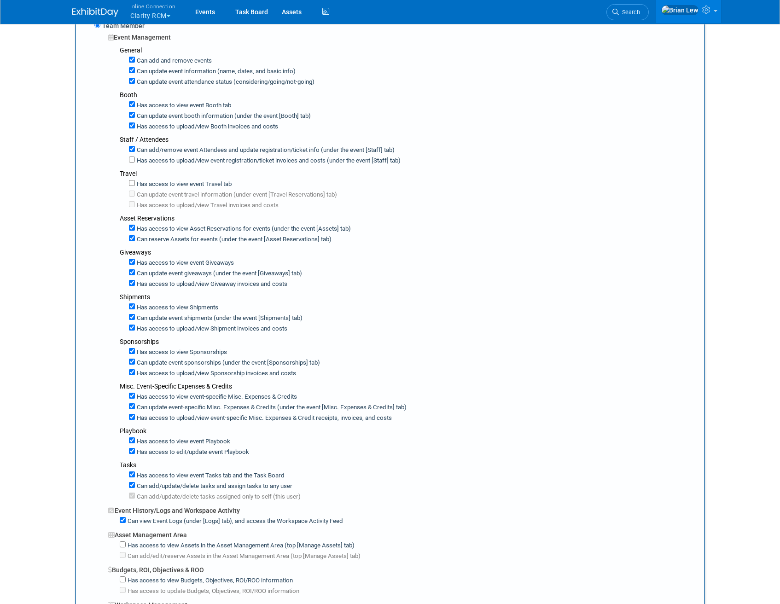
click at [147, 283] on label "Has access to upload/view Giveaway invoices and costs" at bounding box center [211, 284] width 152 height 9
click at [135, 283] on input "Has access to upload/view Giveaway invoices and costs" at bounding box center [132, 283] width 6 height 6
click at [147, 283] on label "Has access to upload/view Giveaway invoices and costs" at bounding box center [211, 284] width 152 height 9
click at [135, 283] on input "Has access to upload/view Giveaway invoices and costs" at bounding box center [132, 283] width 6 height 6
checkbox input "true"
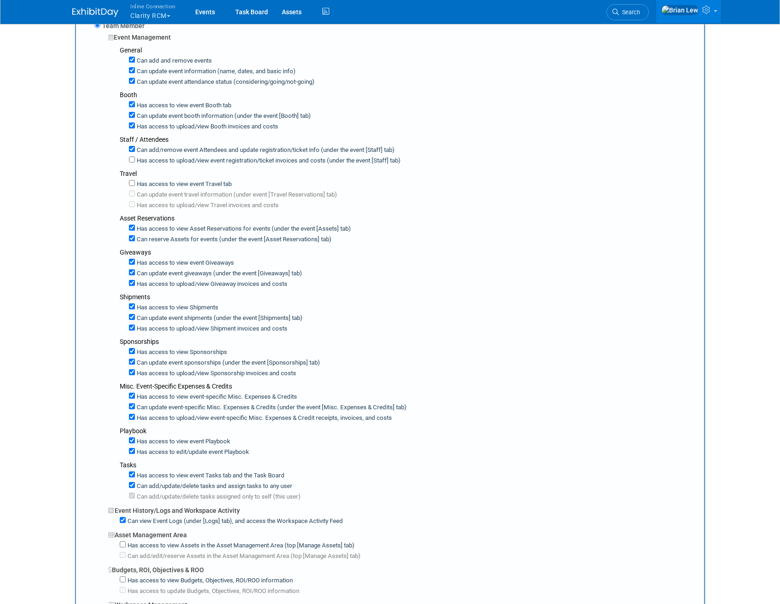
click at [156, 186] on label "Has access to view event Travel tab" at bounding box center [183, 184] width 97 height 9
click at [135, 186] on input "Has access to view event Travel tab" at bounding box center [132, 183] width 6 height 6
checkbox input "true"
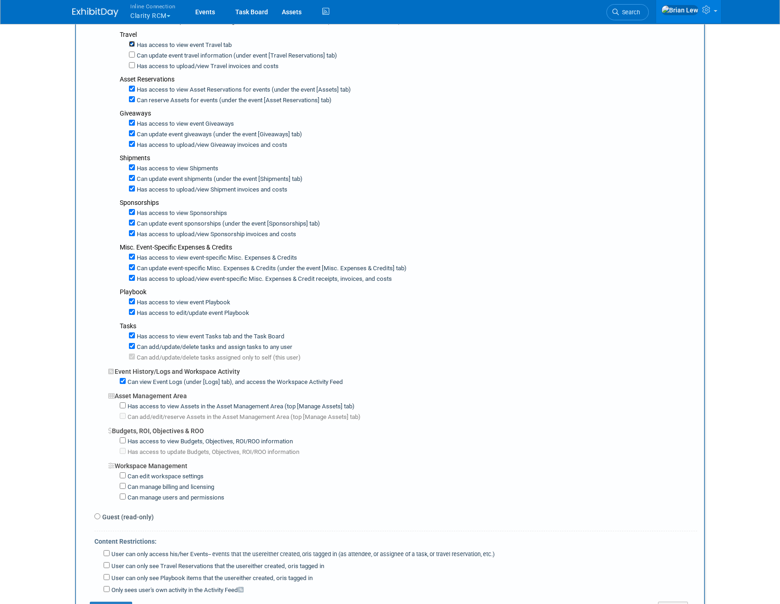
scroll to position [306, 0]
click at [140, 407] on label "Has access to view Assets in the Asset Management Area (top [Manage Assets] tab)" at bounding box center [240, 406] width 229 height 9
click at [126, 407] on input "Has access to view Assets in the Asset Management Area (top [Manage Assets] tab)" at bounding box center [123, 405] width 6 height 6
checkbox input "true"
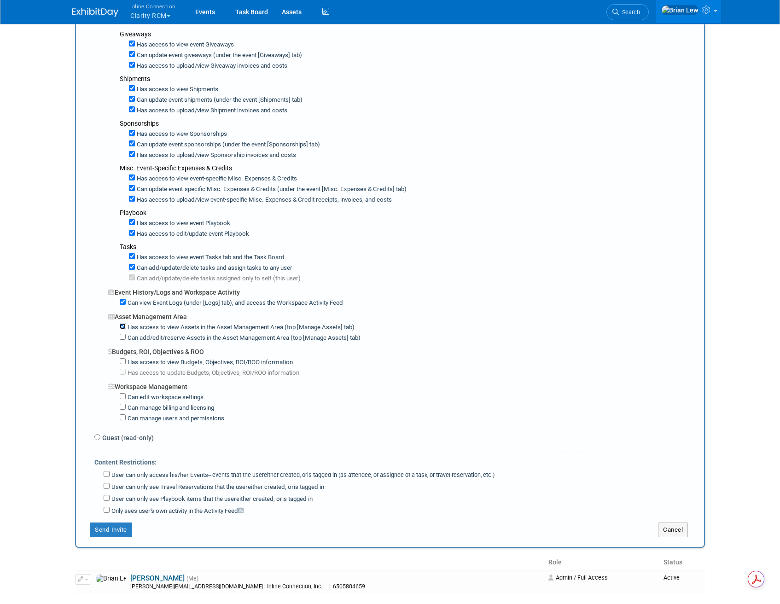
scroll to position [385, 0]
click at [130, 474] on label "User can only access his/her Events -- events that the user either created, or …" at bounding box center [302, 474] width 385 height 9
click at [110, 474] on input "User can only access his/her Events -- events that the user either created, or …" at bounding box center [107, 473] width 6 height 6
checkbox input "true"
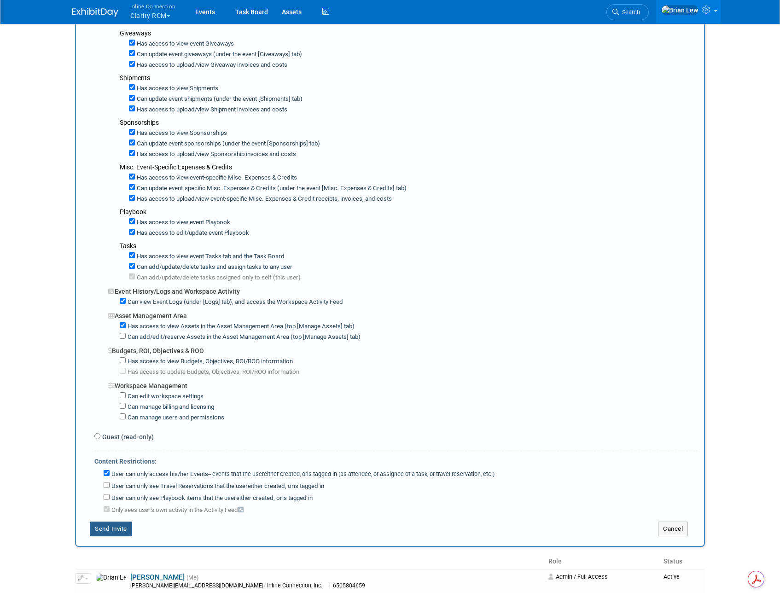
click at [108, 528] on button "Send Invite" at bounding box center [111, 529] width 42 height 15
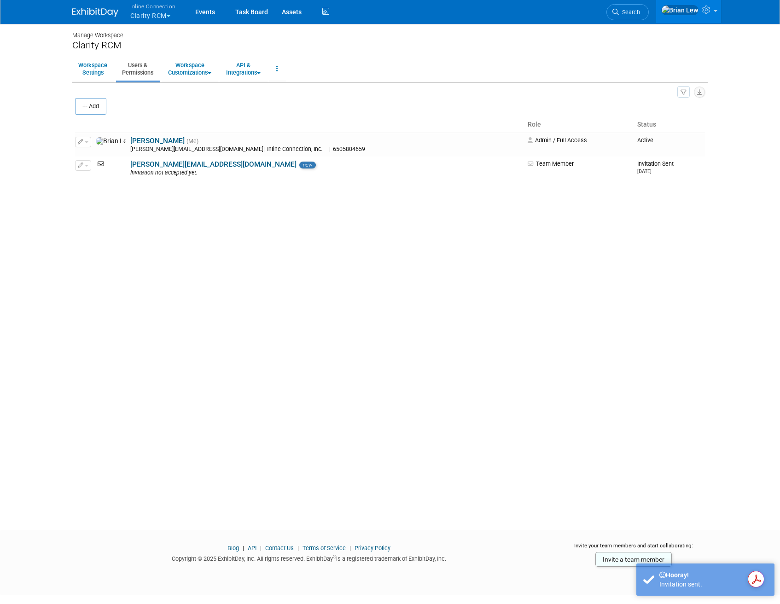
scroll to position [0, 0]
